Goal: Information Seeking & Learning: Learn about a topic

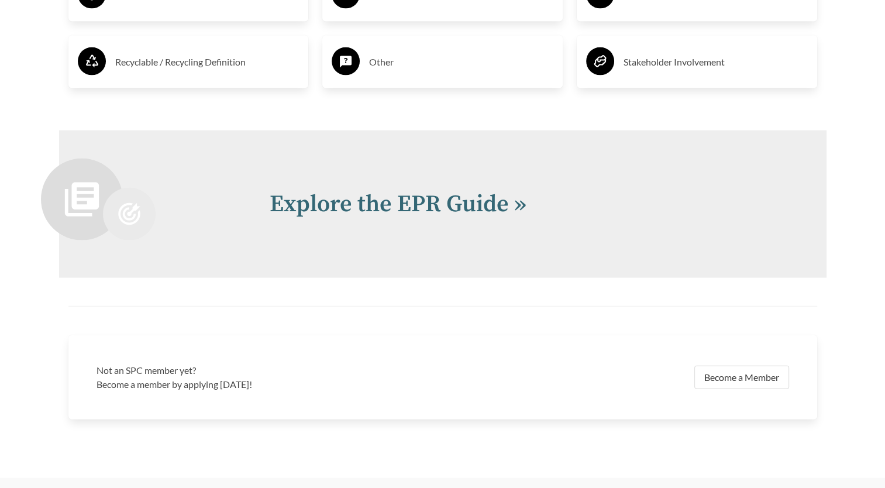
scroll to position [2568, 0]
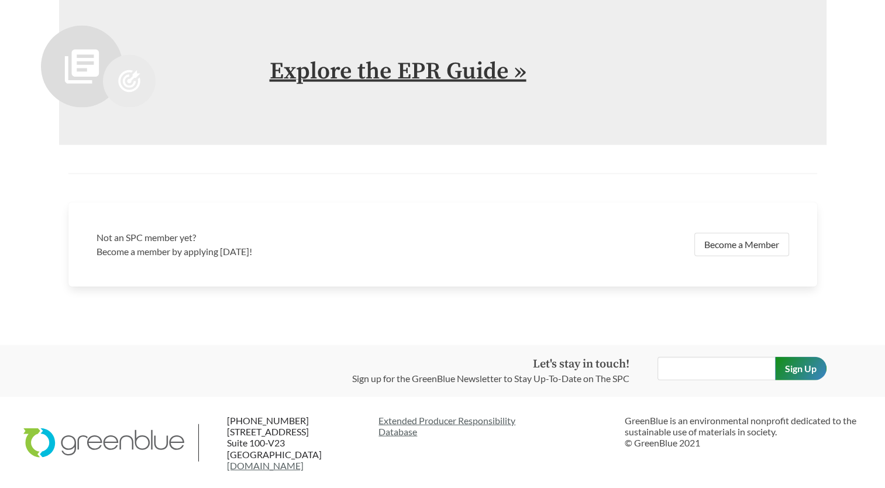
click at [438, 65] on link "Explore the EPR Guide »" at bounding box center [398, 71] width 257 height 29
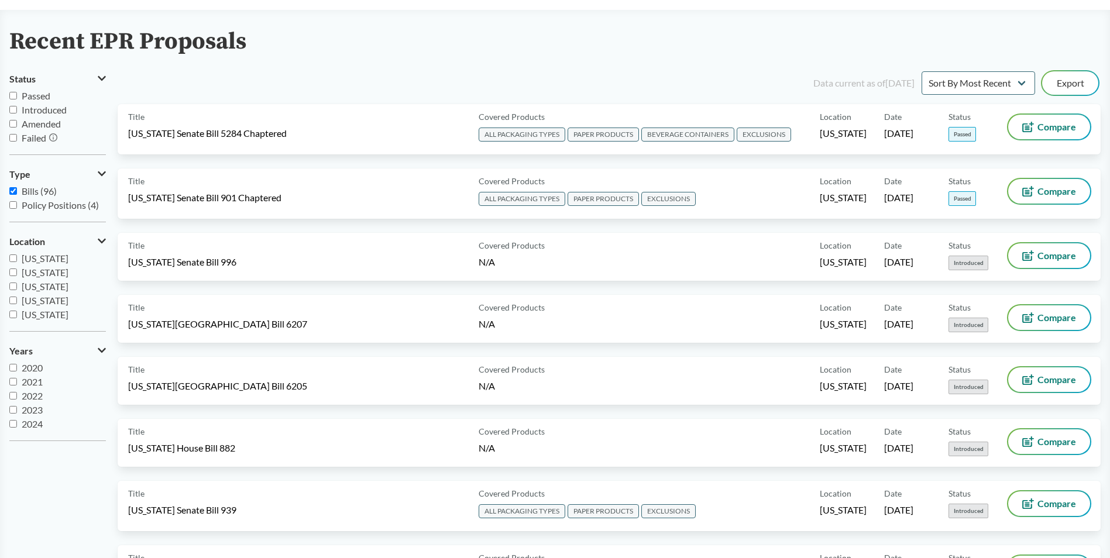
scroll to position [14, 0]
click at [34, 427] on span "2025" at bounding box center [32, 423] width 21 height 11
click at [17, 427] on input "2025" at bounding box center [13, 424] width 8 height 8
checkbox input "true"
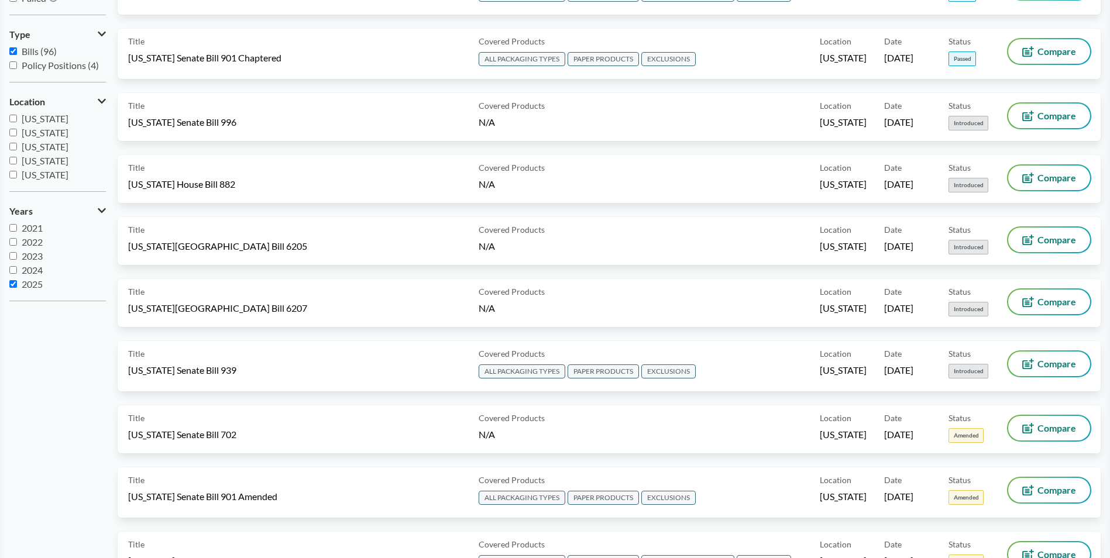
scroll to position [293, 0]
